Goal: Download file/media

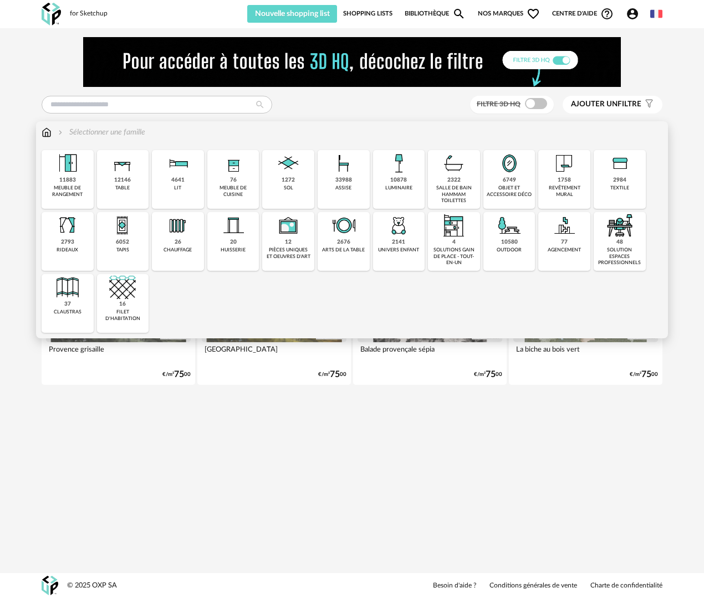
click at [110, 186] on div "12146 table" at bounding box center [123, 179] width 52 height 59
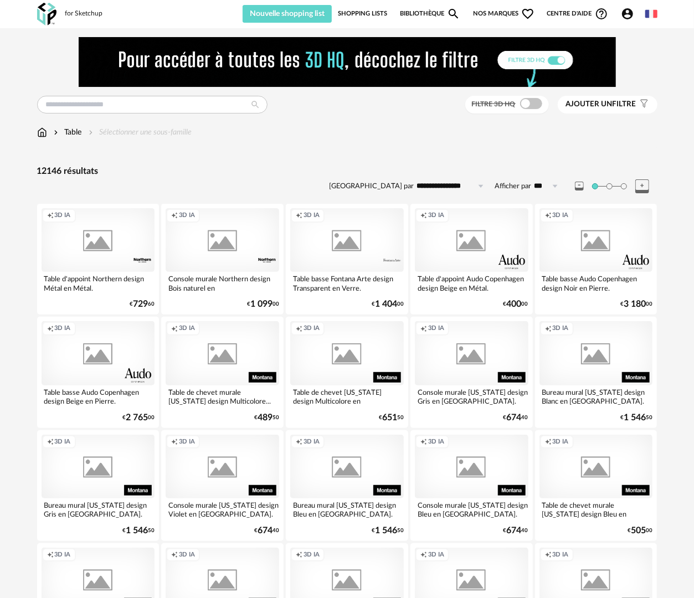
click at [532, 103] on span at bounding box center [531, 103] width 22 height 11
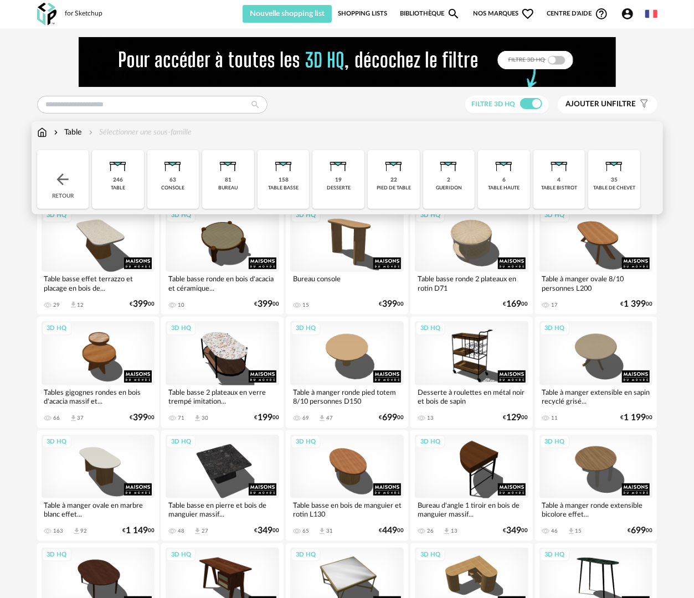
click at [126, 186] on div "246 table" at bounding box center [118, 179] width 52 height 59
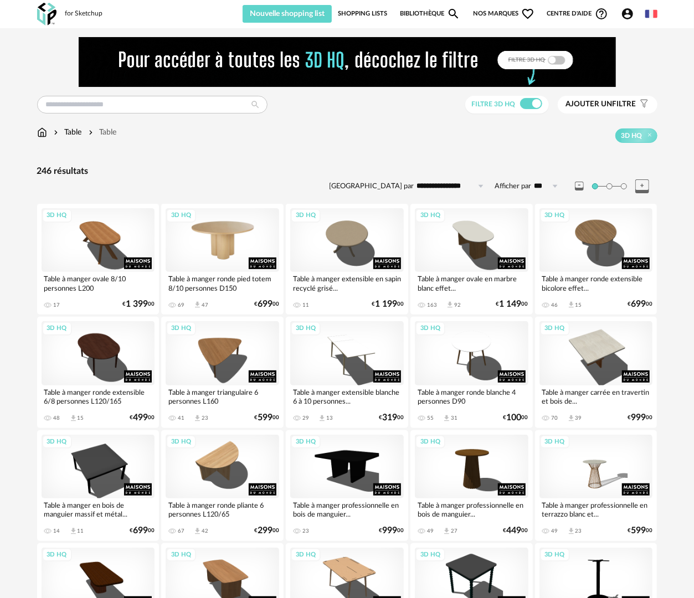
click at [211, 236] on div "3D HQ" at bounding box center [223, 240] width 114 height 64
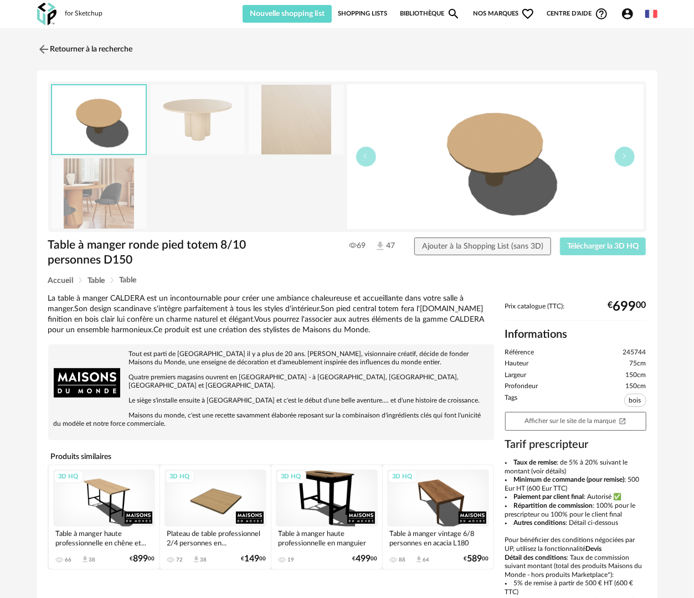
click at [598, 243] on span "Télécharger la 3D HQ" at bounding box center [602, 247] width 71 height 8
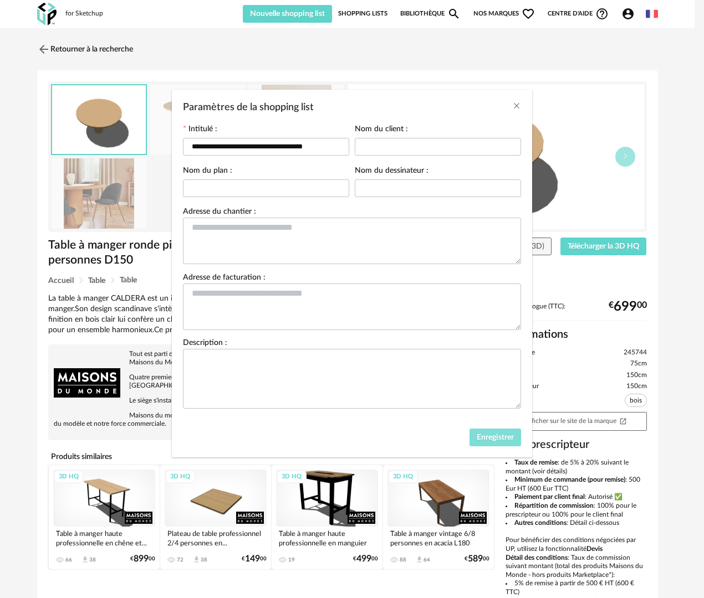
click at [500, 439] on span "Enregistrer" at bounding box center [494, 438] width 37 height 8
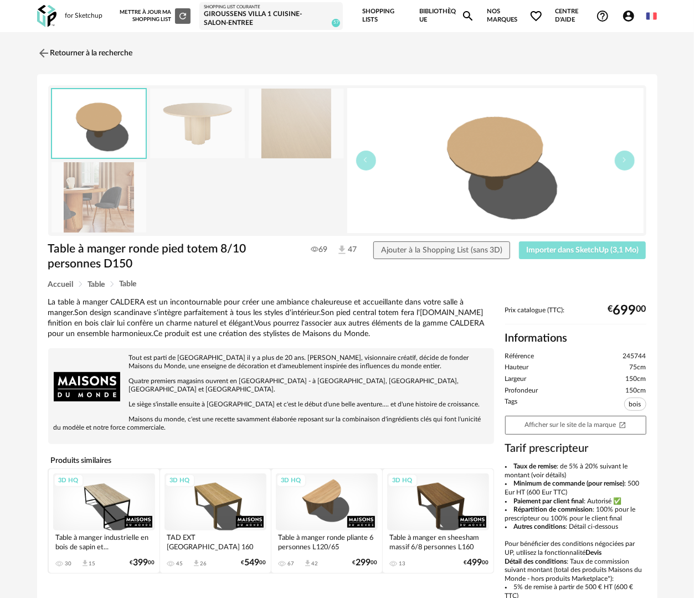
click at [538, 248] on span "Importer dans SketchUp (3,1 Mo)" at bounding box center [582, 251] width 112 height 8
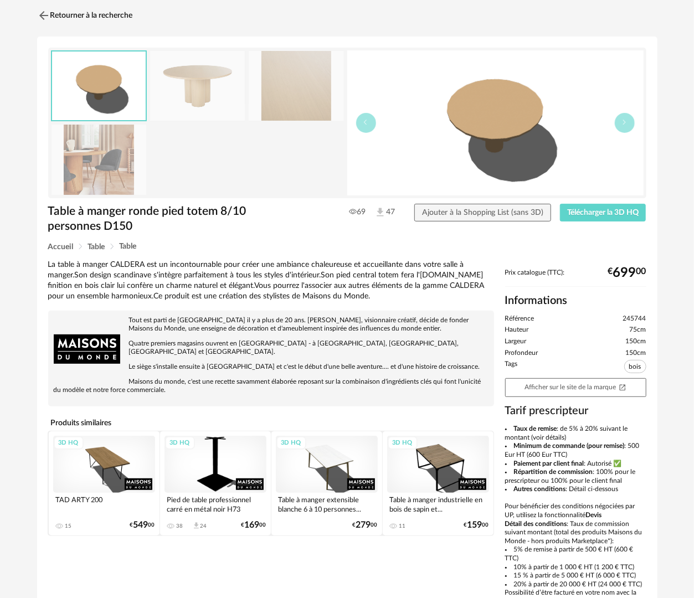
scroll to position [55, 0]
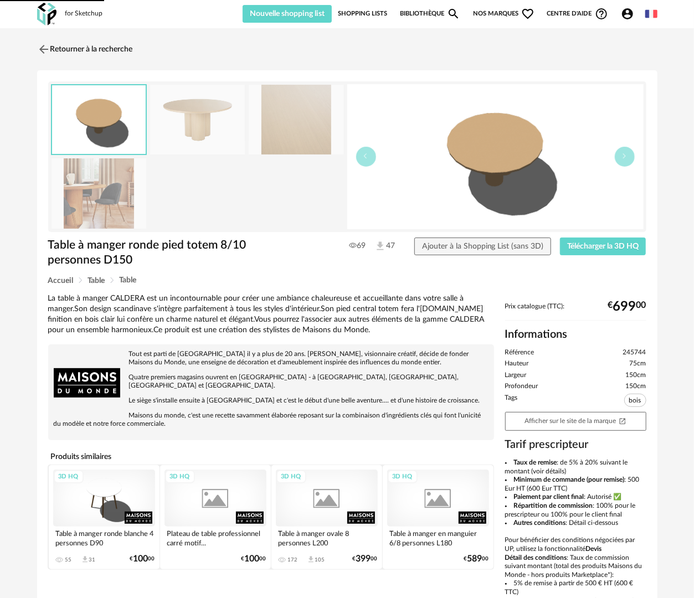
click at [125, 199] on img at bounding box center [99, 193] width 95 height 70
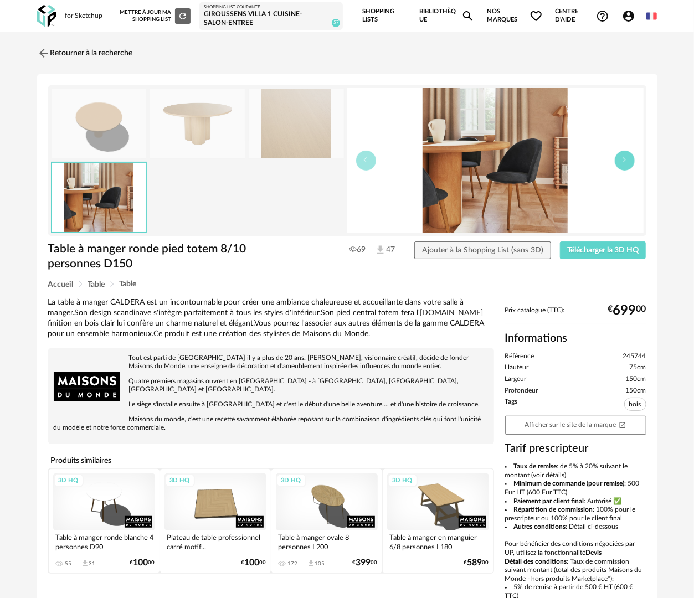
click at [625, 163] on button "button" at bounding box center [625, 161] width 20 height 20
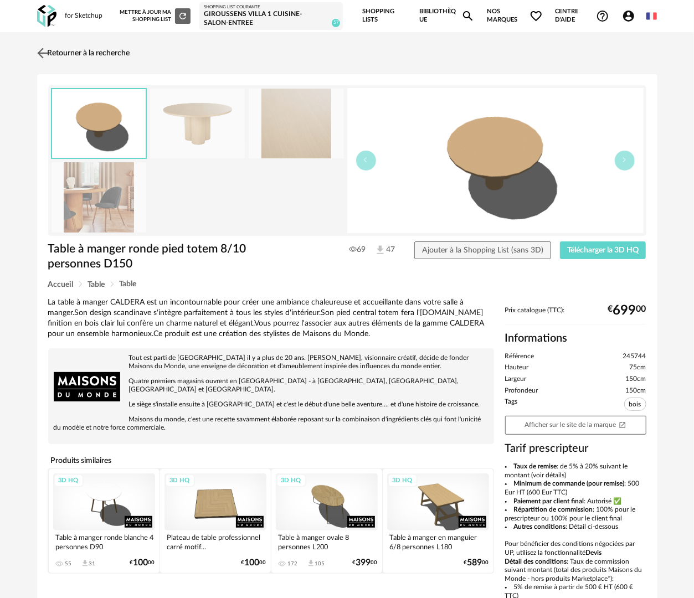
click at [80, 49] on link "Retourner à la recherche" at bounding box center [82, 53] width 96 height 24
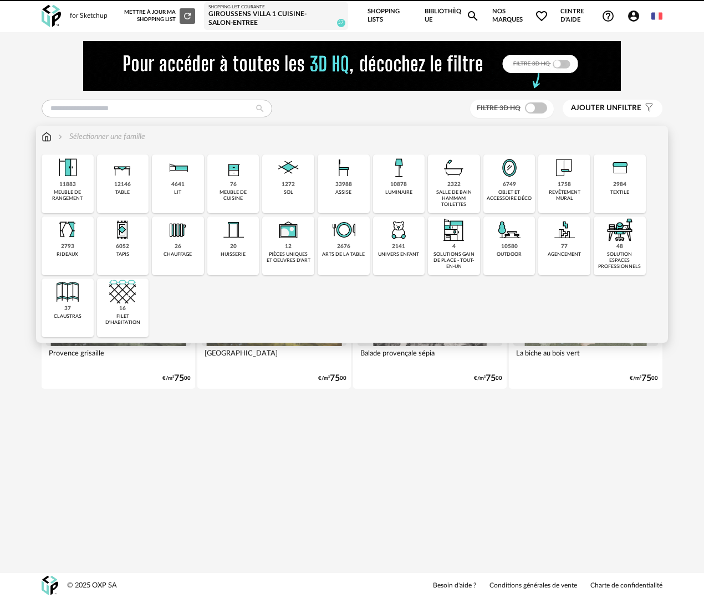
click at [129, 188] on div "12146 table" at bounding box center [123, 184] width 52 height 59
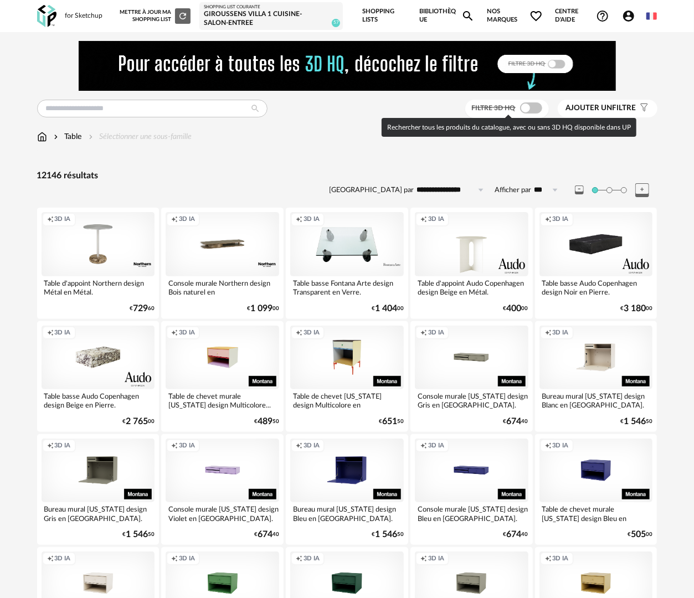
click at [531, 108] on span at bounding box center [531, 107] width 22 height 11
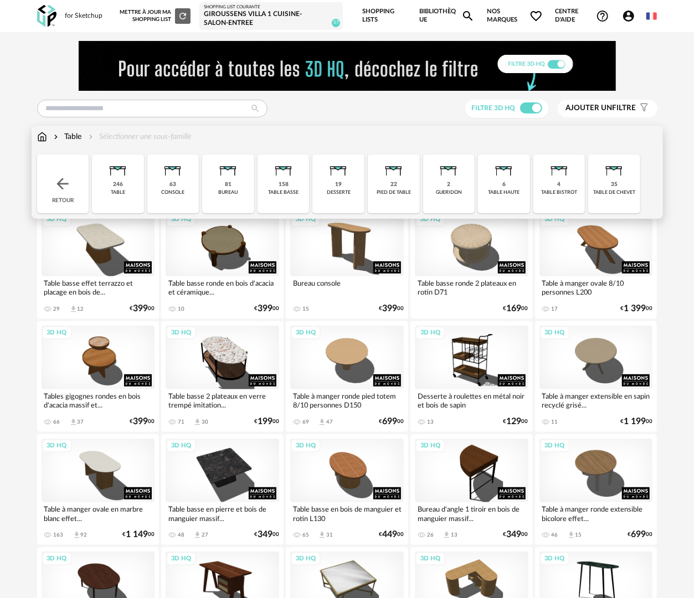
click at [132, 183] on div "246 table" at bounding box center [118, 184] width 52 height 59
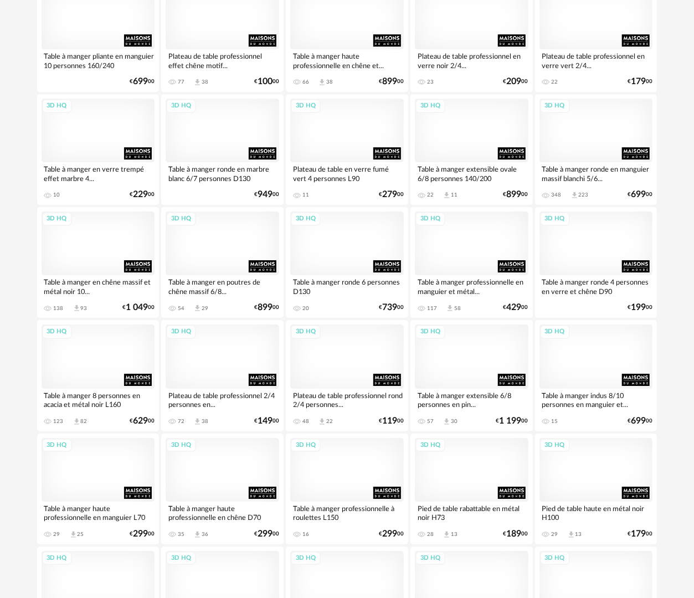
scroll to position [1553, 0]
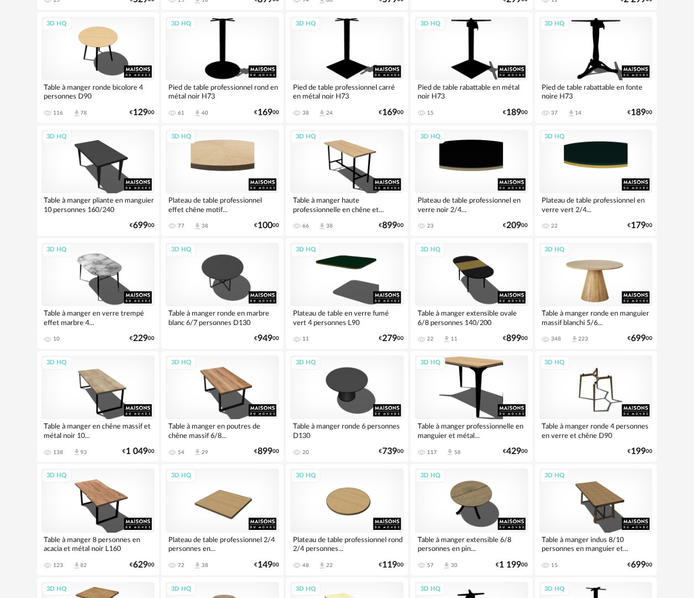
click at [606, 297] on div "3D HQ" at bounding box center [597, 275] width 114 height 64
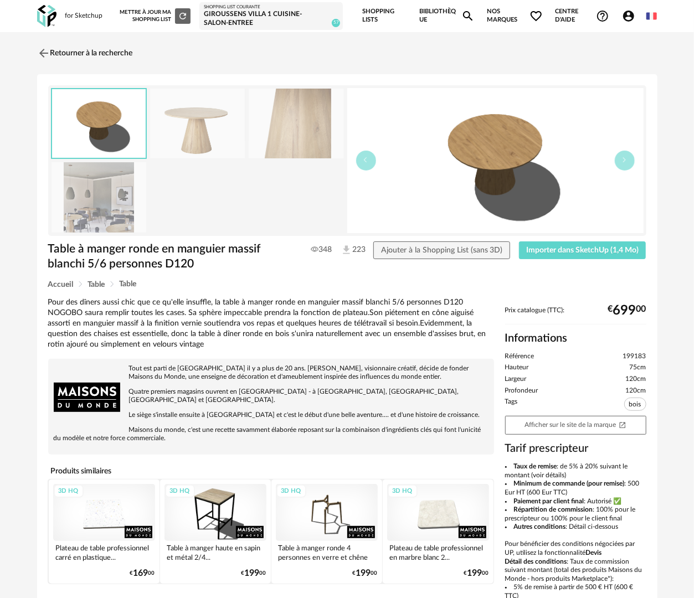
click at [85, 216] on img at bounding box center [99, 197] width 95 height 70
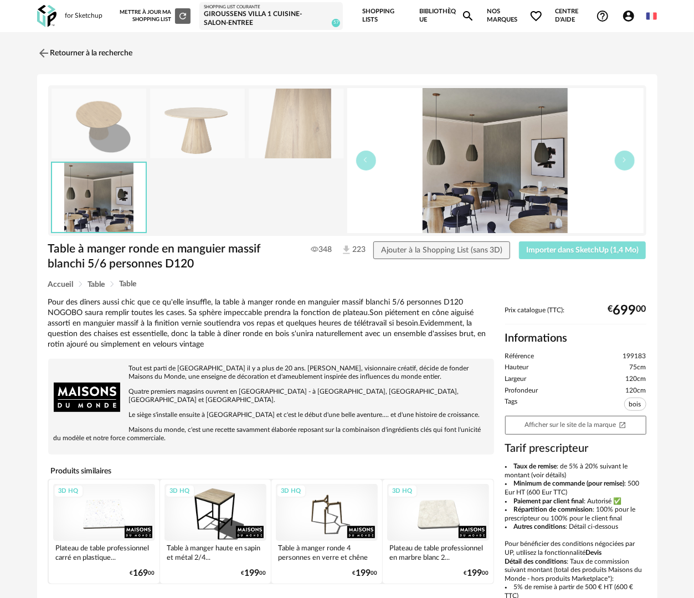
click at [622, 249] on span "Importer dans SketchUp (1,4 Mo)" at bounding box center [582, 251] width 112 height 8
